Goal: Entertainment & Leisure: Browse casually

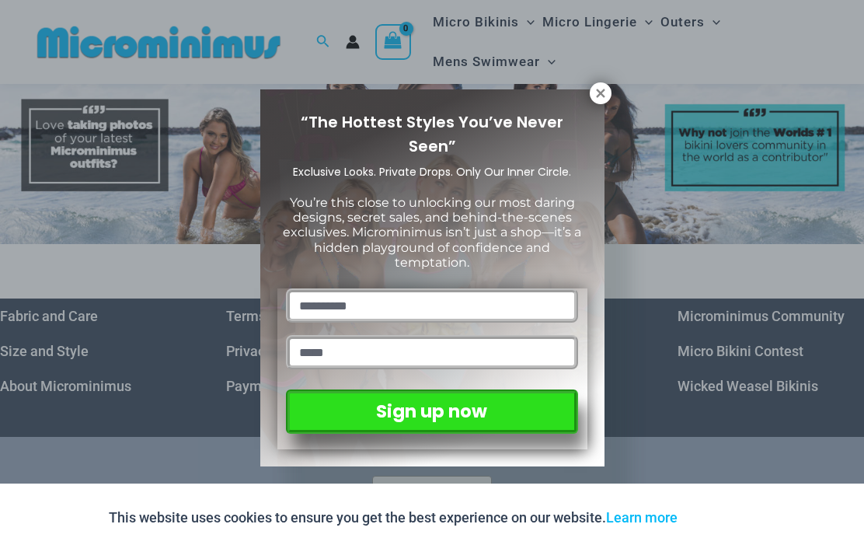
scroll to position [6196, 0]
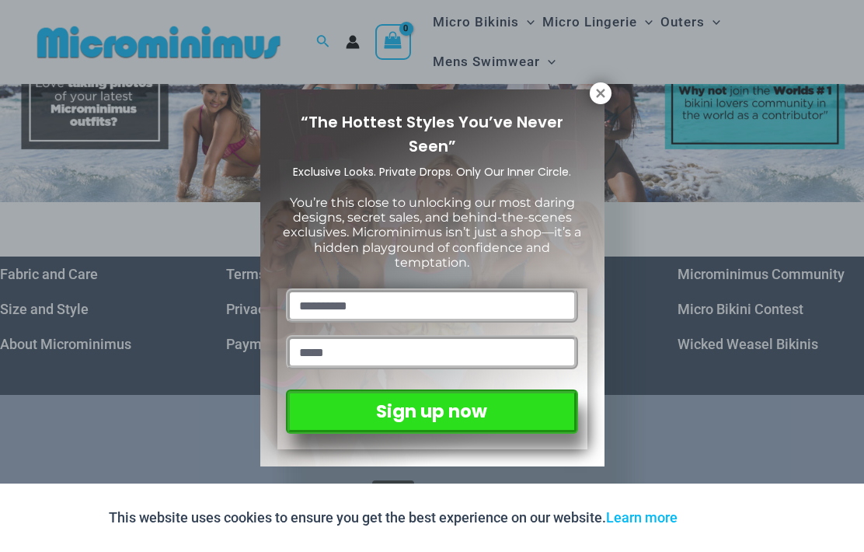
click at [596, 103] on button at bounding box center [601, 93] width 22 height 22
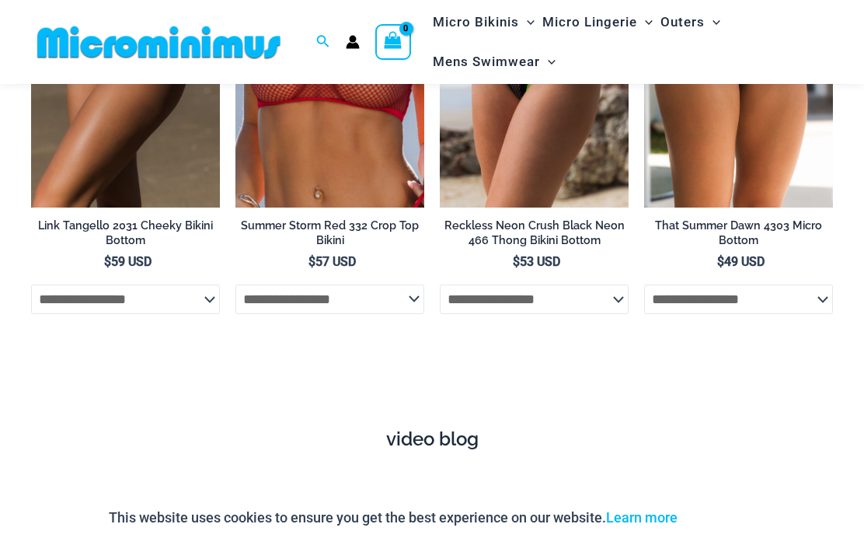
scroll to position [4730, 0]
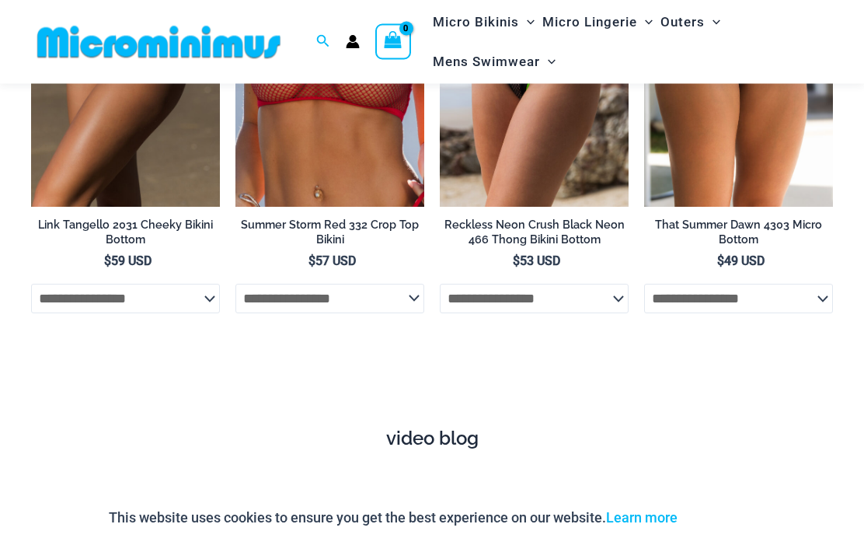
click at [453, 505] on link "More Videos" at bounding box center [431, 520] width 79 height 30
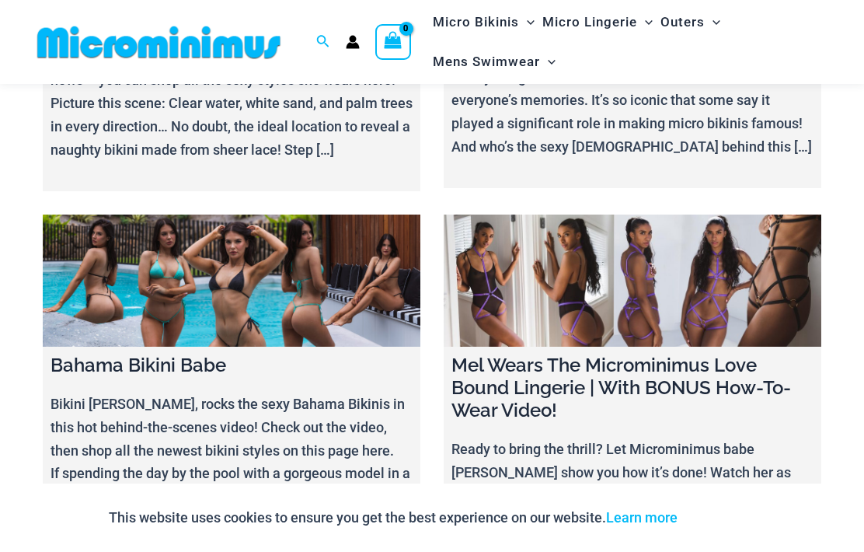
scroll to position [15891, 0]
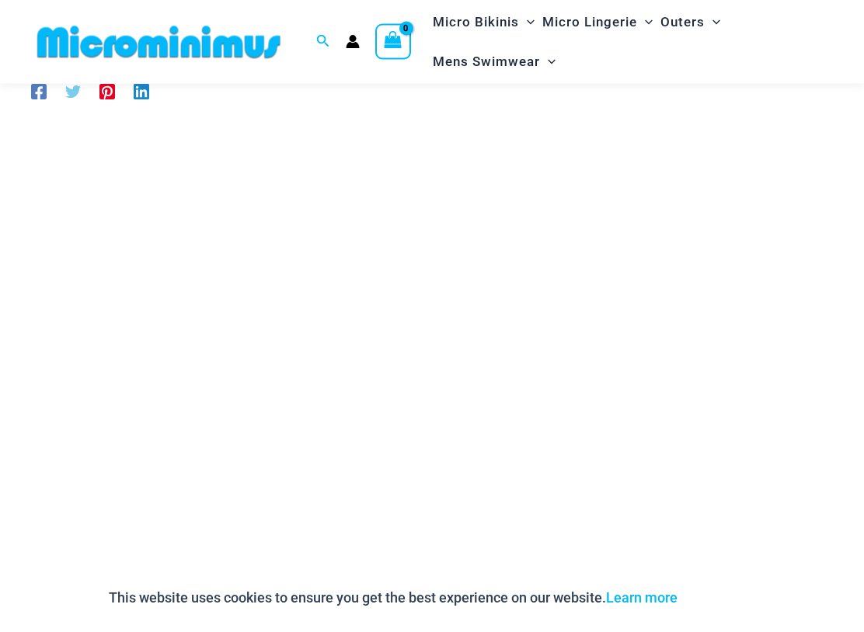
scroll to position [159, 0]
click at [68, 40] on img at bounding box center [159, 42] width 256 height 35
